Goal: Task Accomplishment & Management: Complete application form

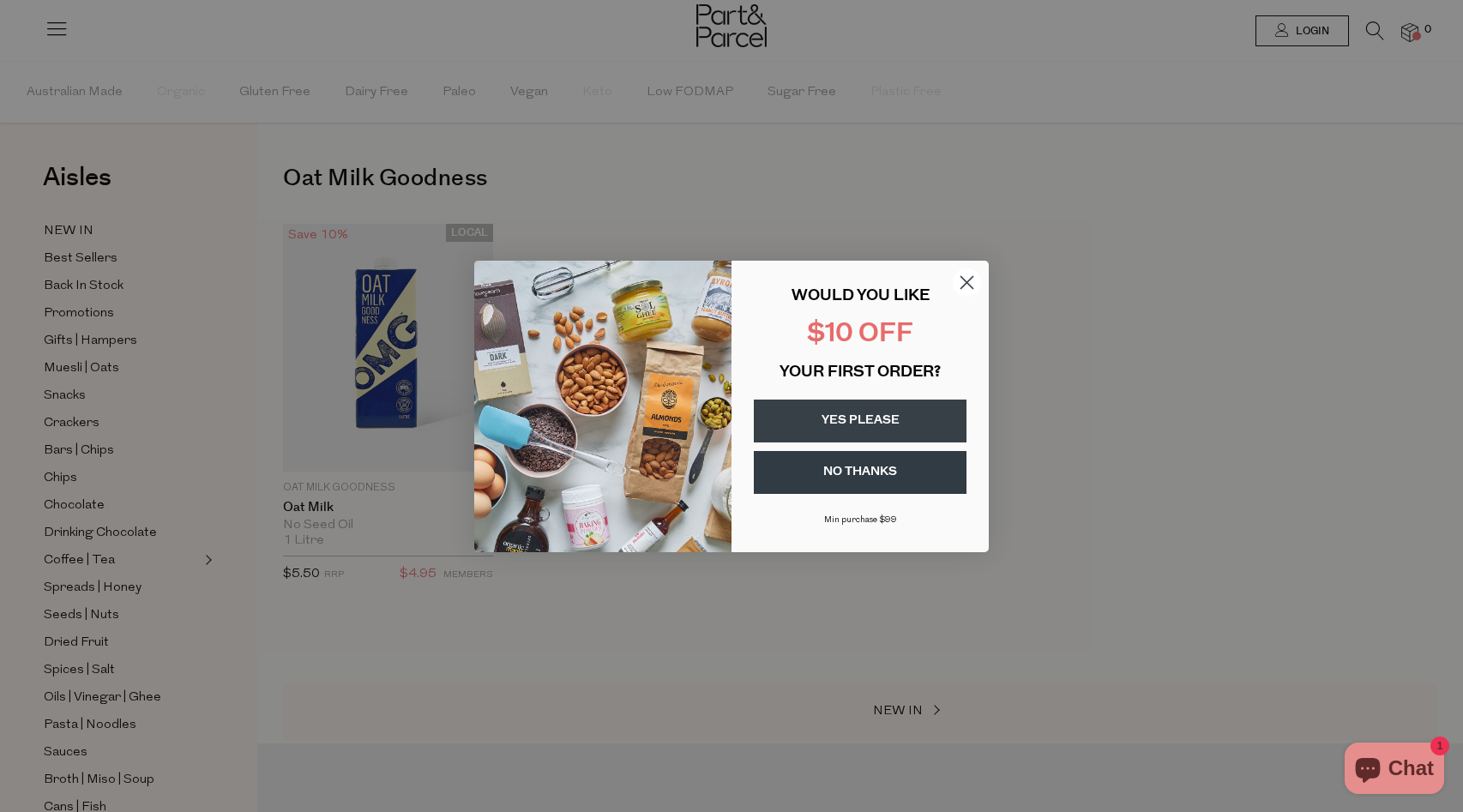
click at [852, 441] on button "YES PLEASE" at bounding box center [860, 421] width 213 height 43
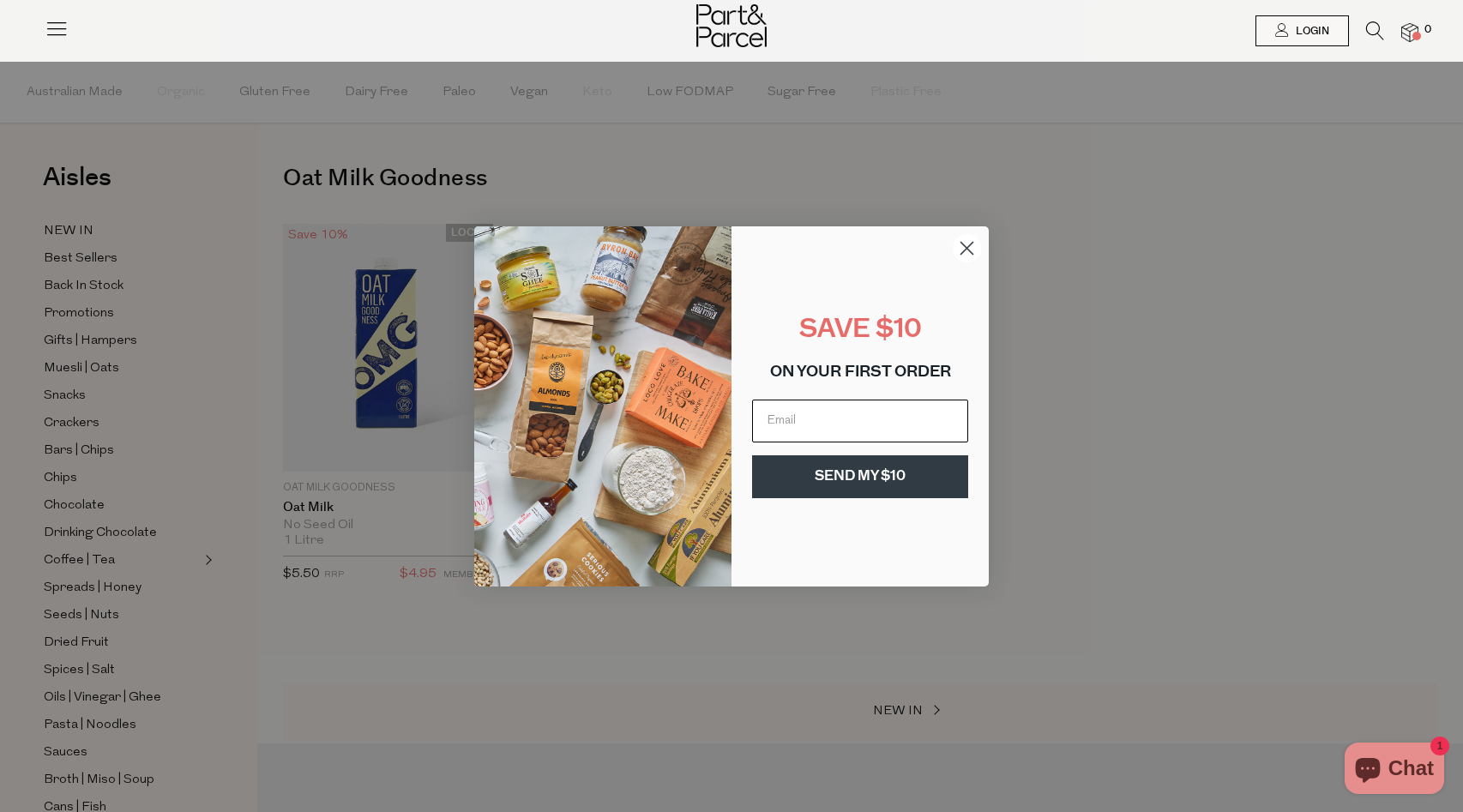
click at [872, 418] on input "Email" at bounding box center [860, 421] width 216 height 43
type input "[EMAIL_ADDRESS][DOMAIN_NAME]"
click at [899, 479] on button "SEND MY $10" at bounding box center [860, 476] width 216 height 43
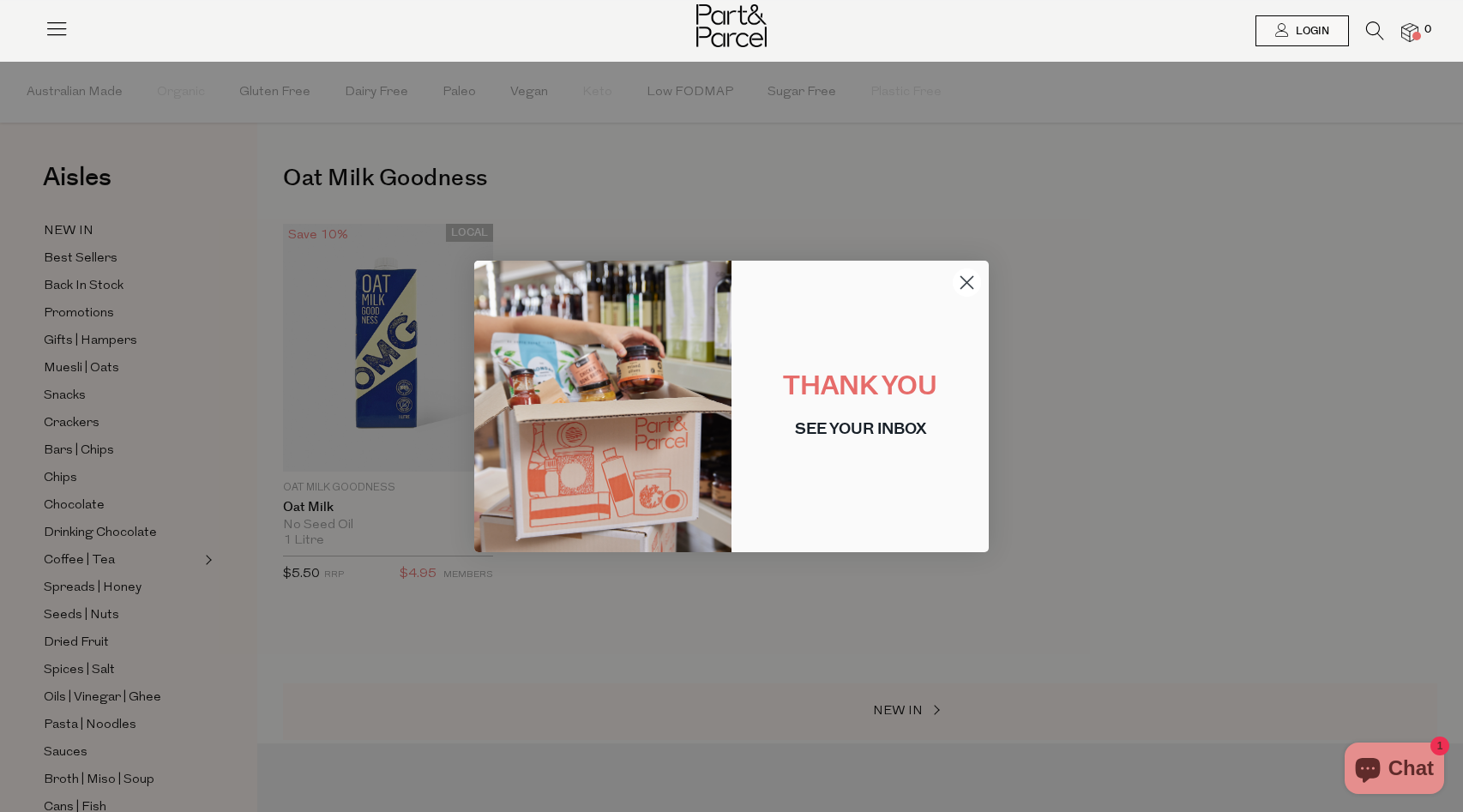
click at [970, 274] on circle "Close dialog" at bounding box center [968, 282] width 29 height 29
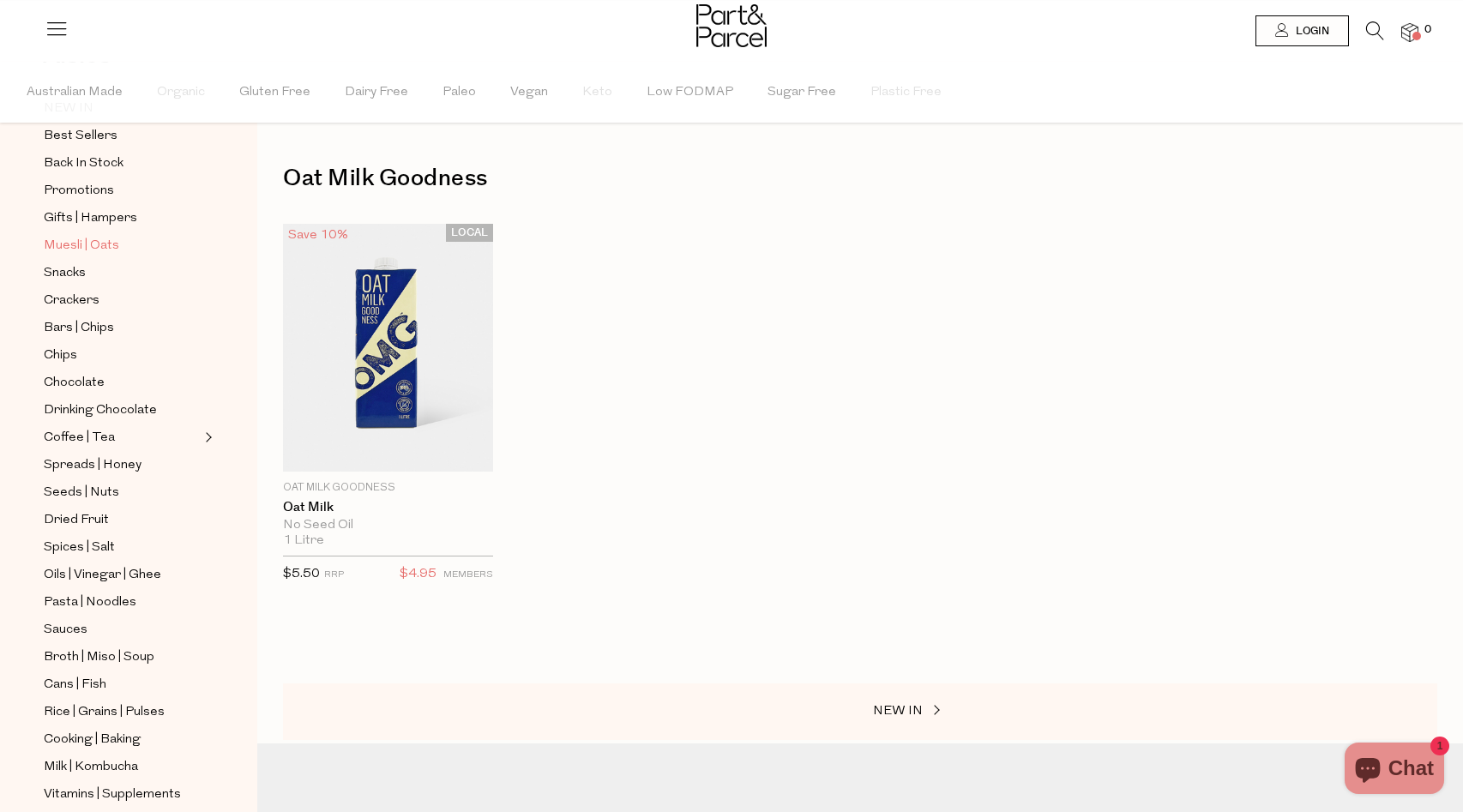
scroll to position [409, 0]
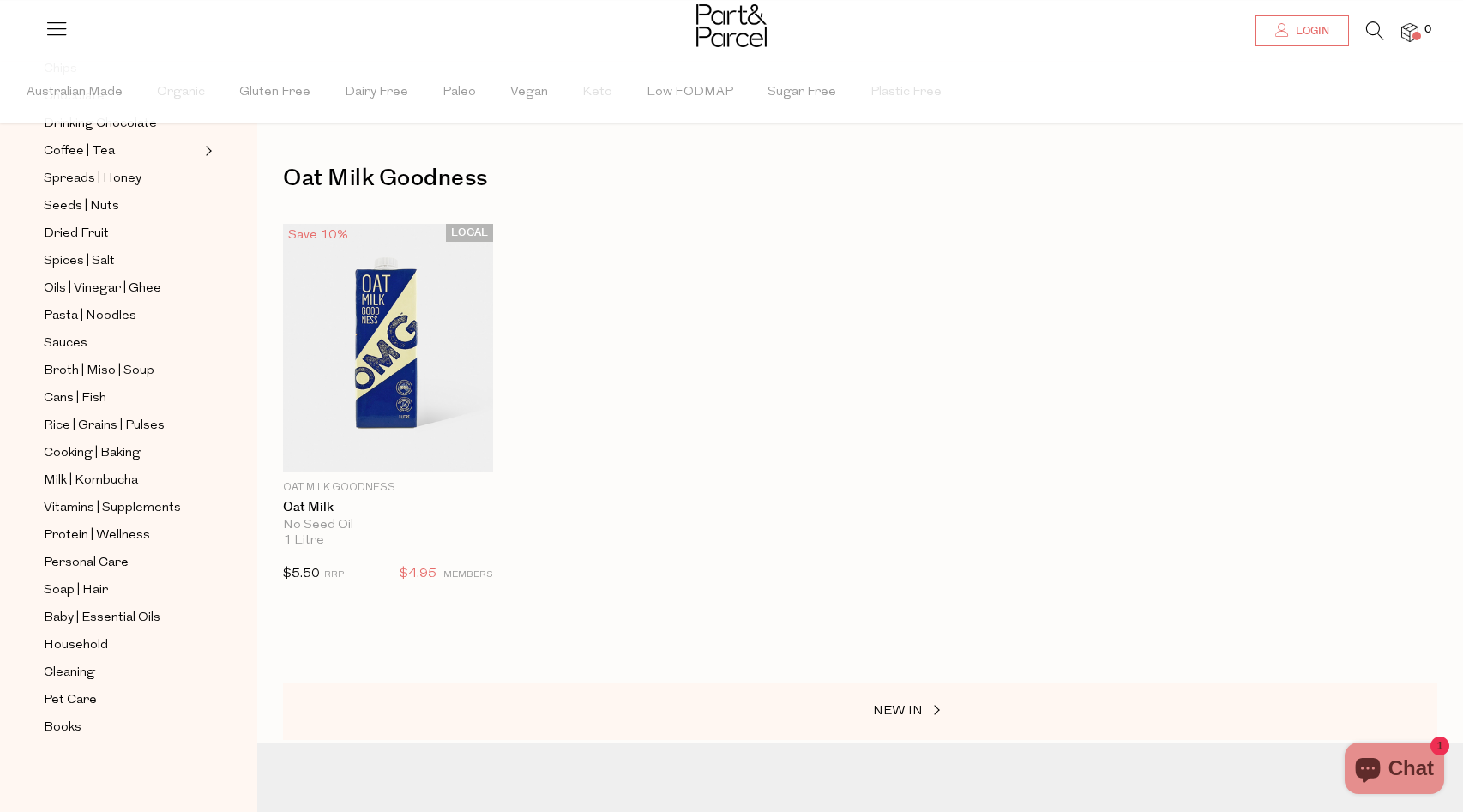
click at [1304, 31] on span "Login" at bounding box center [1310, 31] width 38 height 14
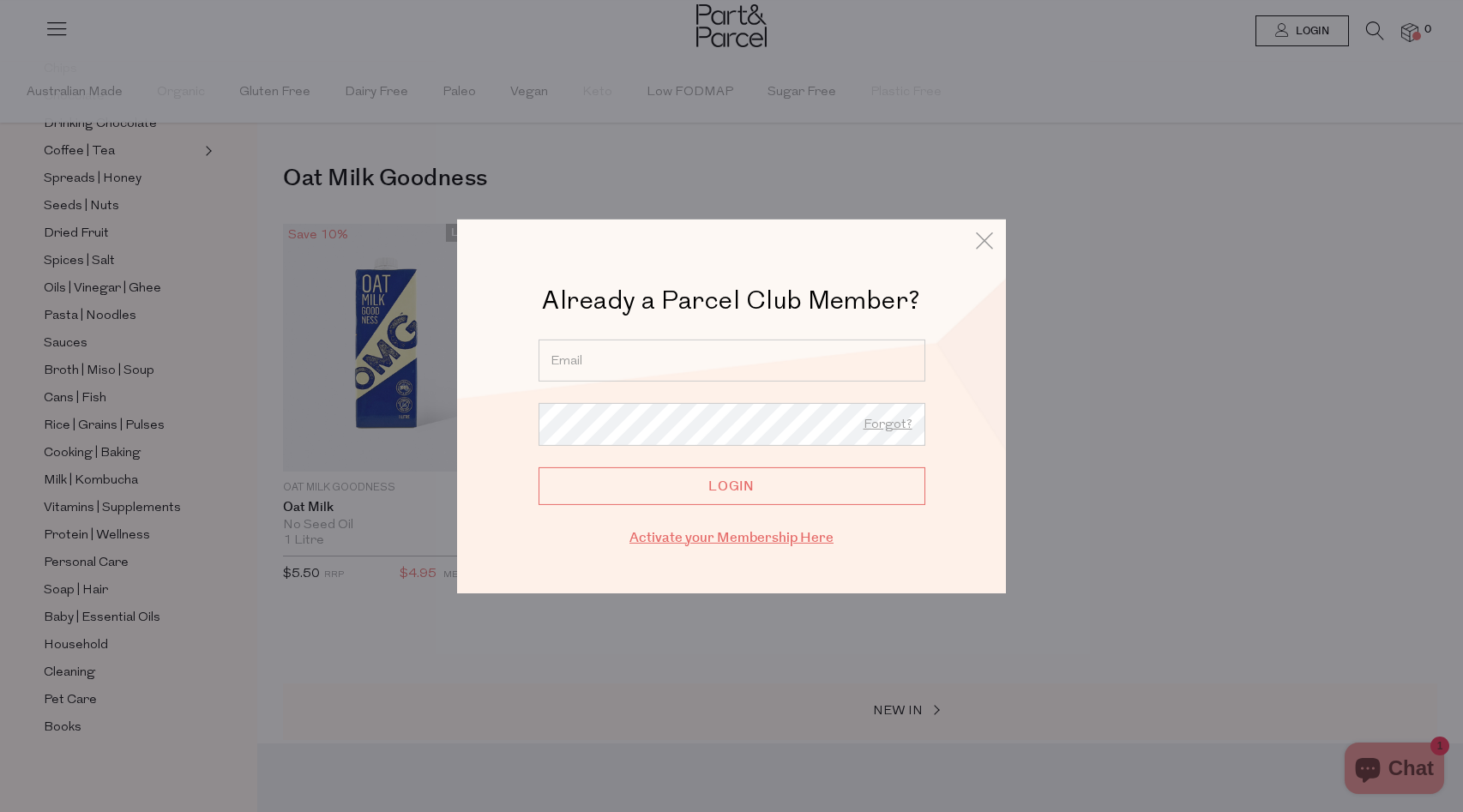
click at [735, 539] on link "Activate your Membership Here" at bounding box center [731, 537] width 204 height 20
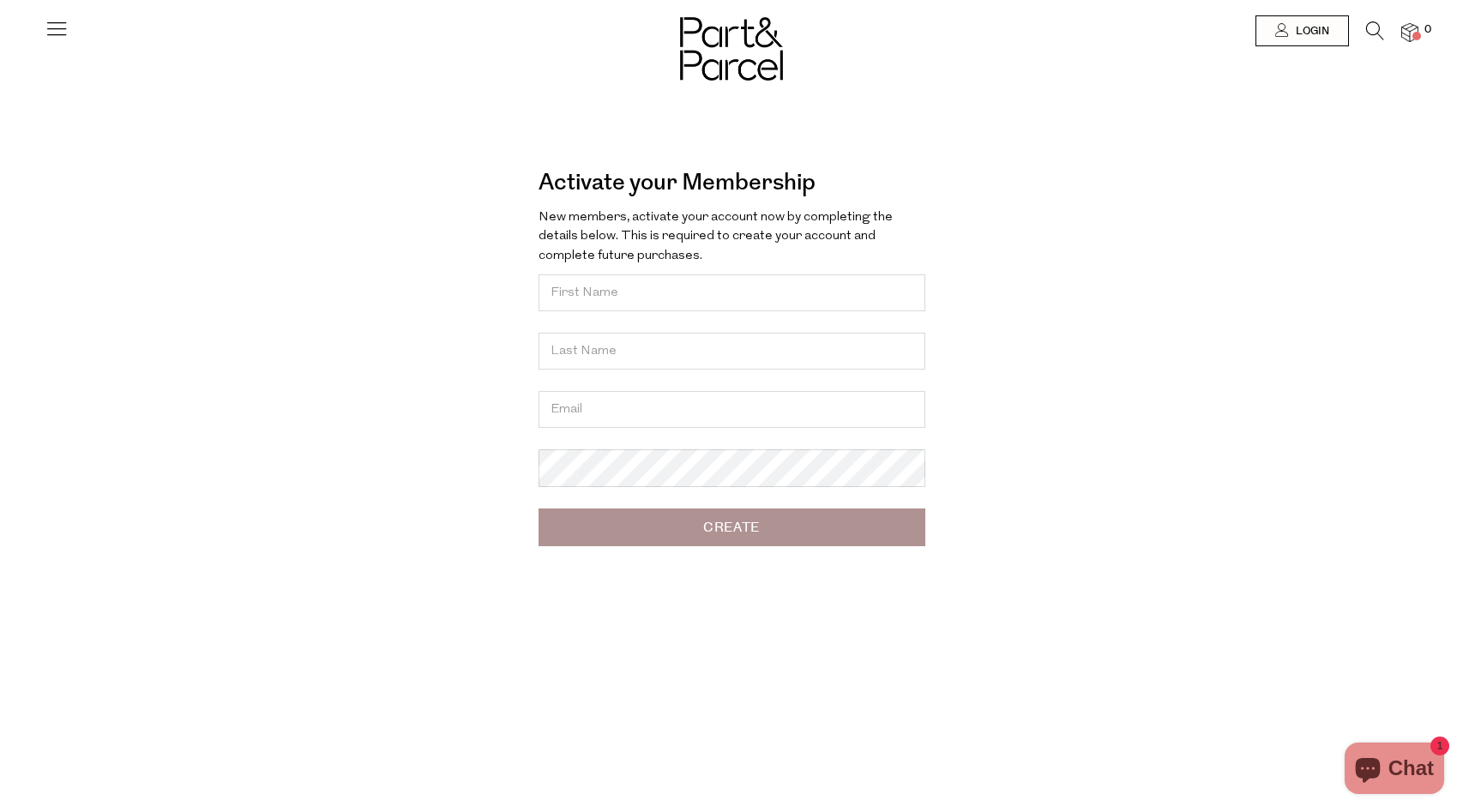
click at [810, 298] on input "text" at bounding box center [732, 292] width 387 height 37
type input "[PERSON_NAME] [PERSON_NAME]"
type input "Dizon"
type input "[EMAIL_ADDRESS][DOMAIN_NAME]"
click at [1420, 31] on span "0" at bounding box center [1427, 30] width 15 height 15
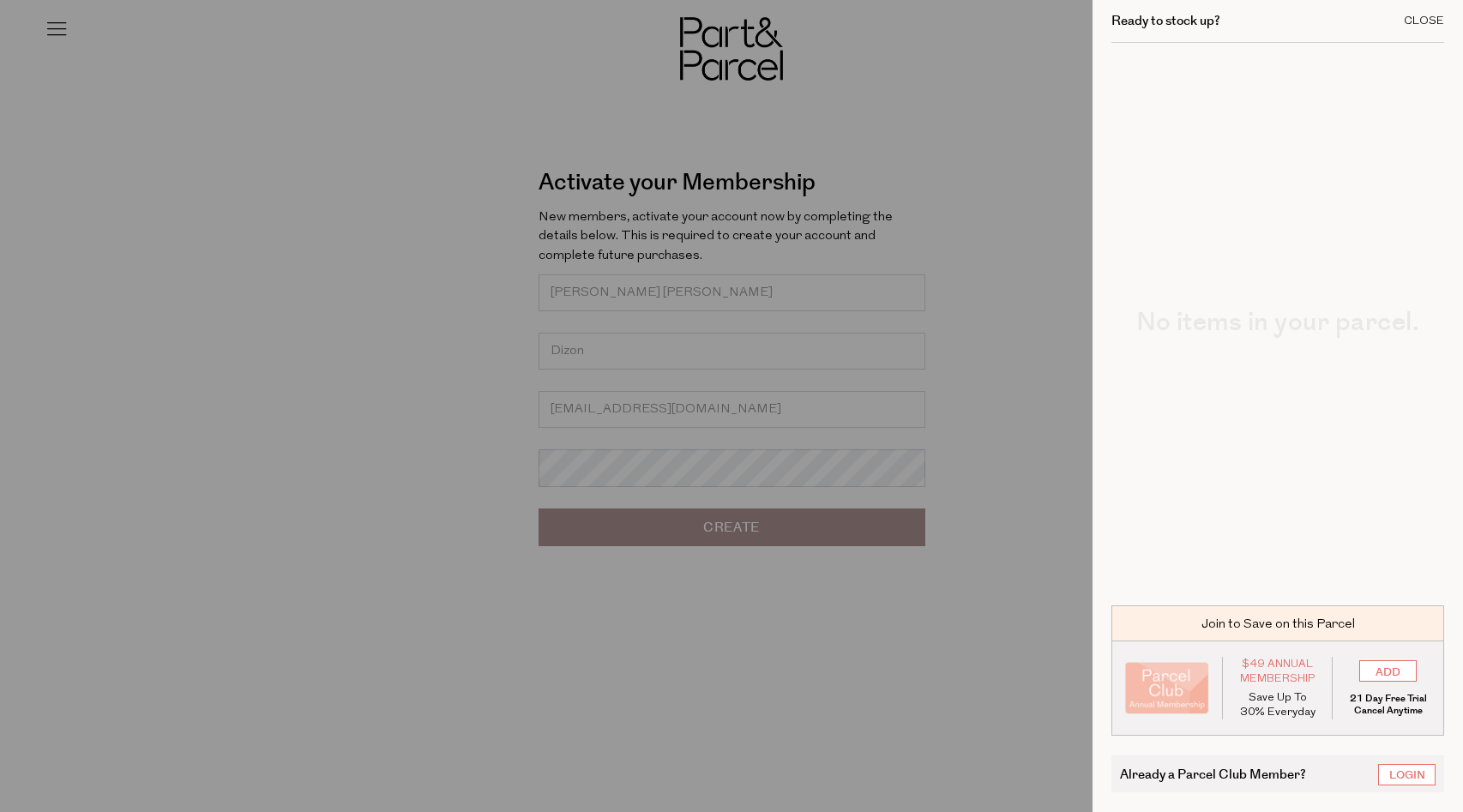
click at [1429, 19] on div "Close" at bounding box center [1424, 21] width 40 height 11
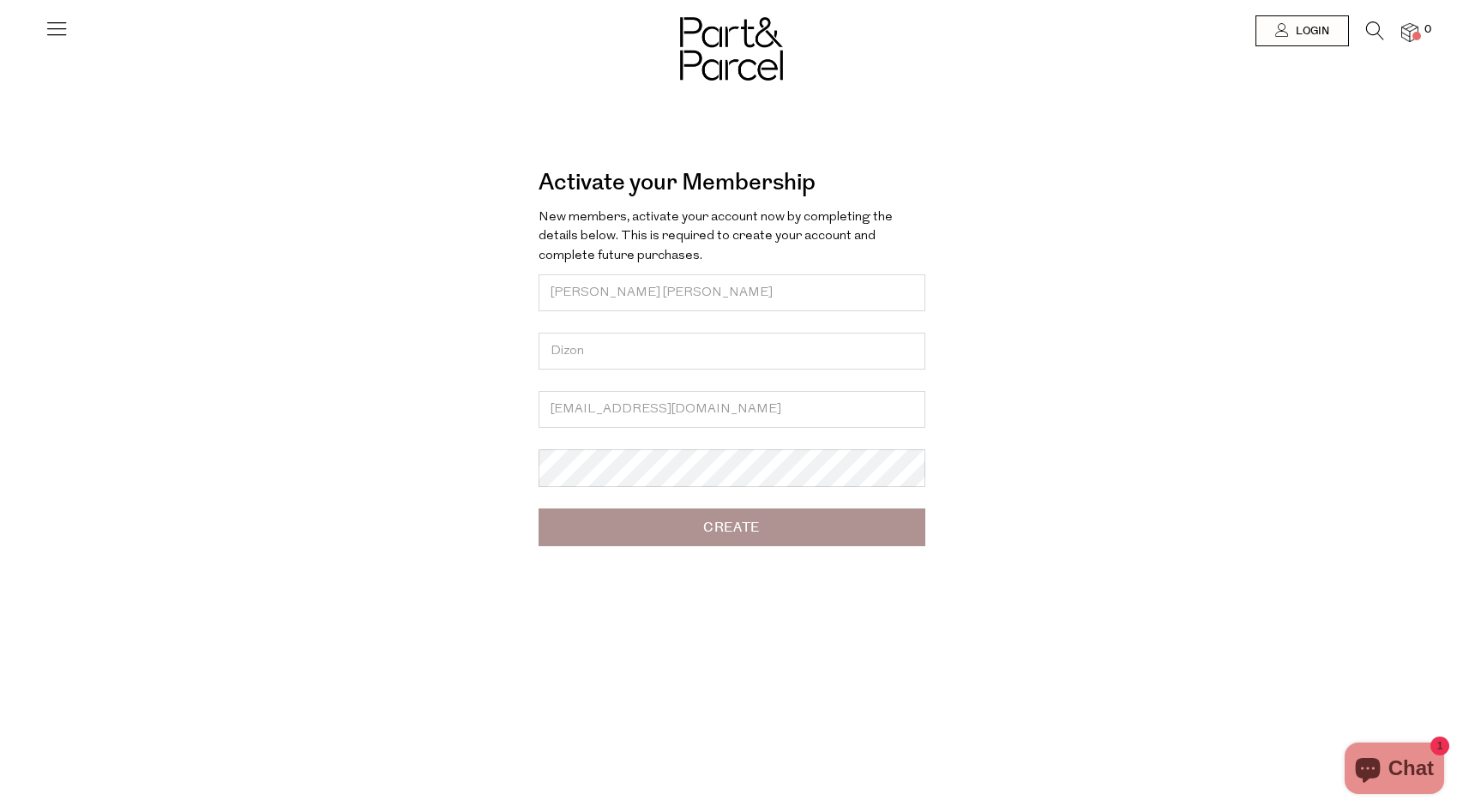
click at [1428, 22] on div at bounding box center [732, 31] width 1463 height 62
click at [1414, 36] on span at bounding box center [1417, 36] width 9 height 9
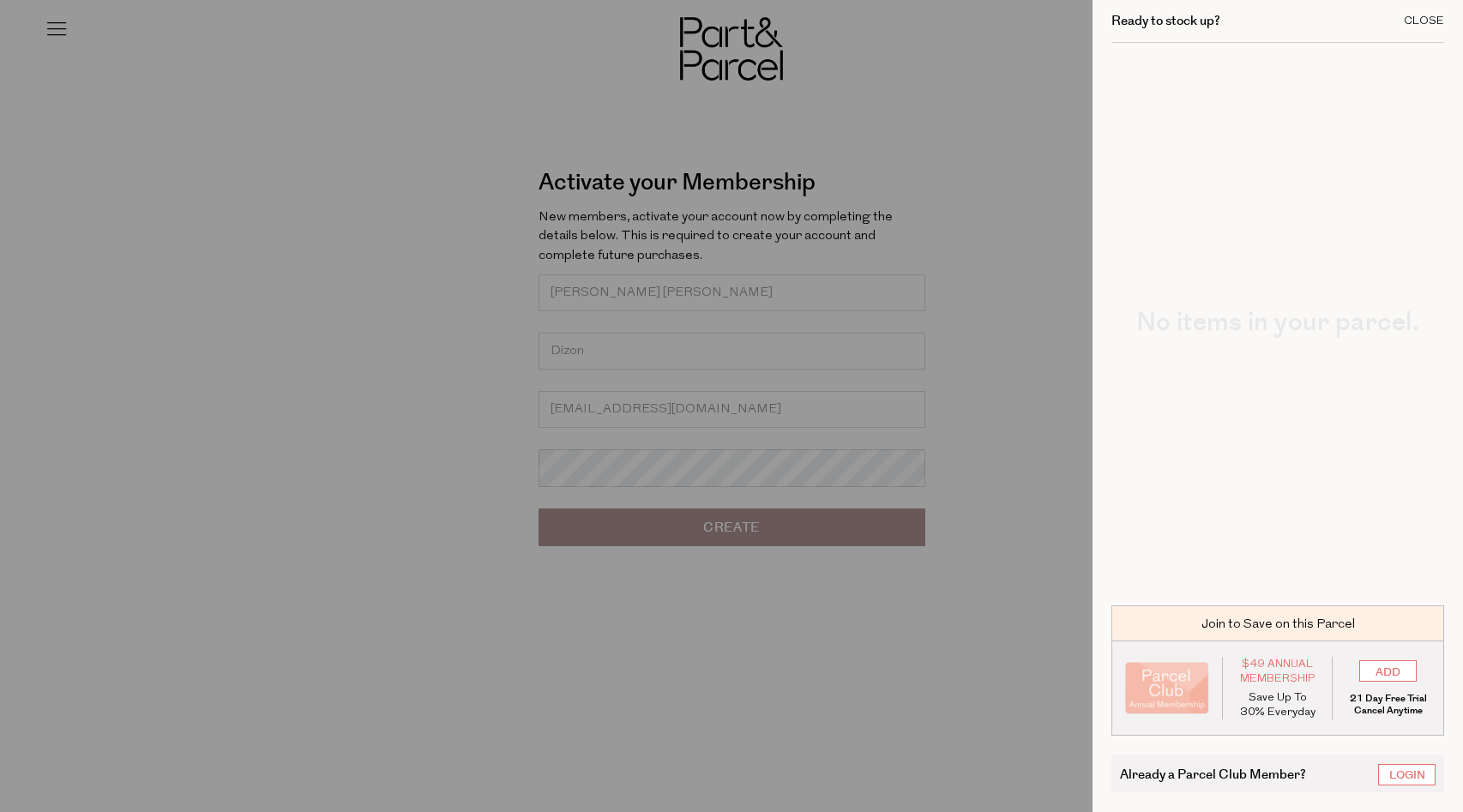
click at [1417, 22] on div "Close" at bounding box center [1424, 21] width 40 height 11
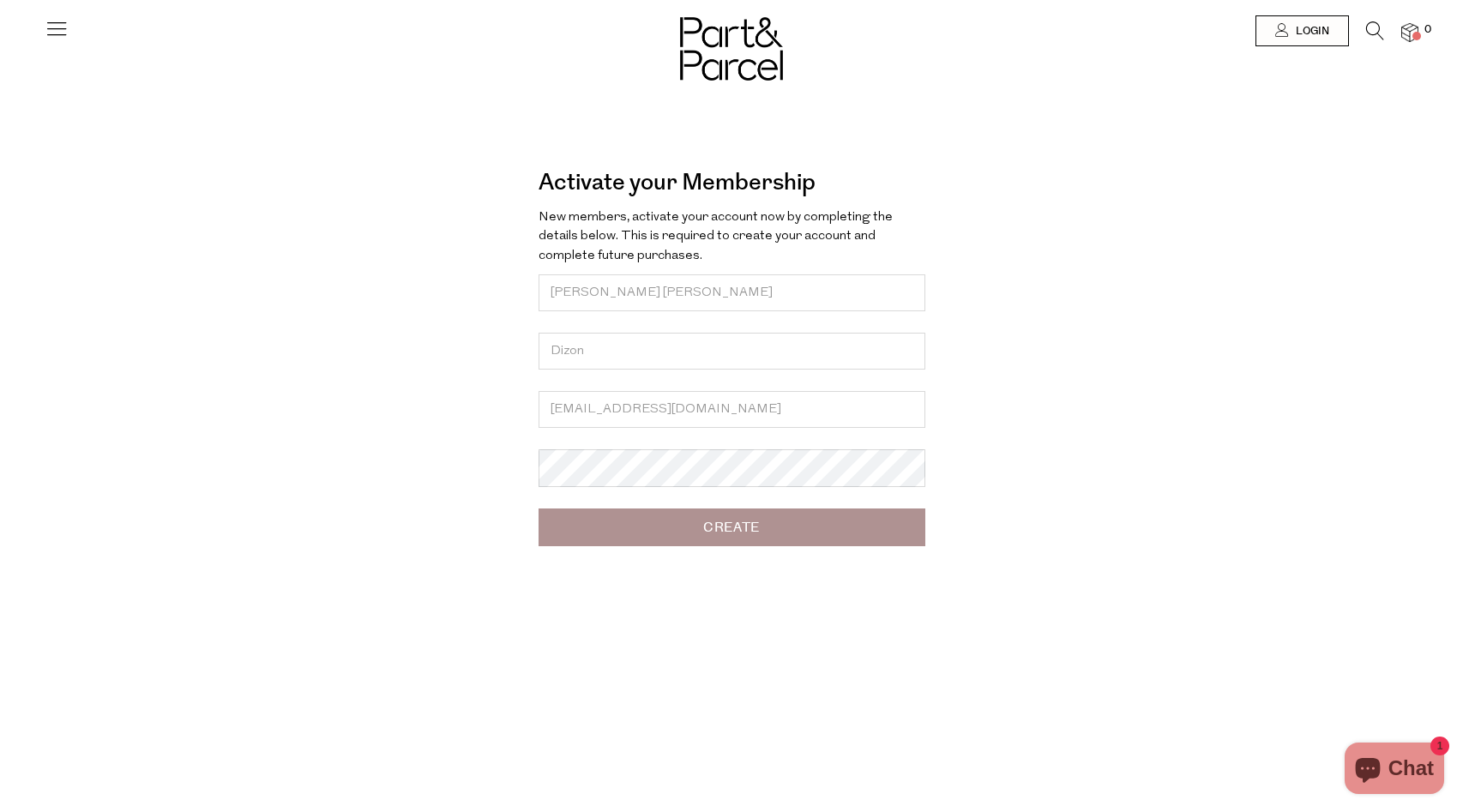
click at [59, 28] on icon at bounding box center [57, 28] width 24 height 24
